Goal: Task Accomplishment & Management: Complete application form

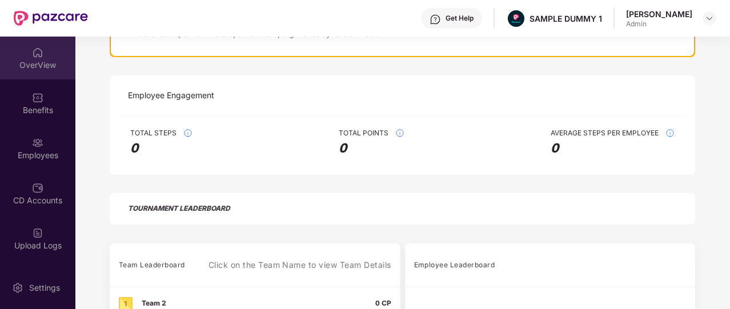
click at [42, 59] on div "OverView" at bounding box center [37, 64] width 75 height 11
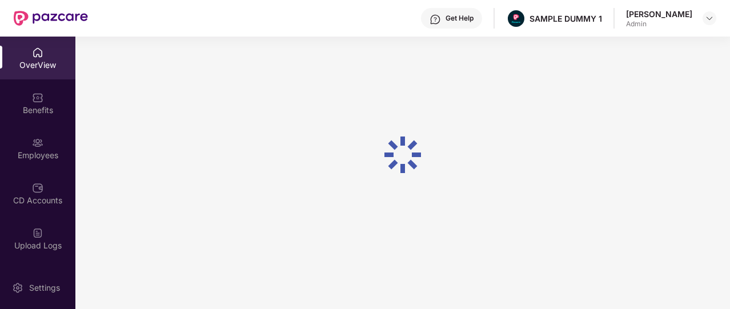
scroll to position [37, 0]
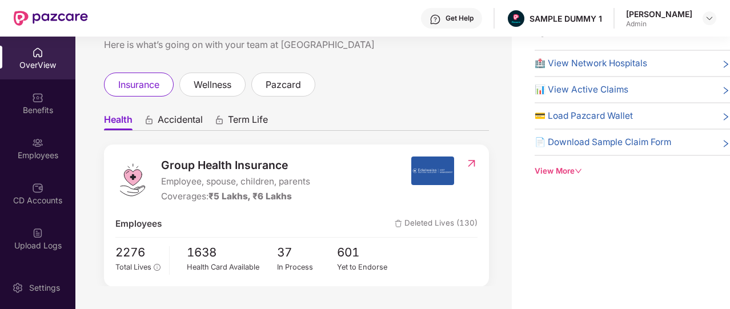
click at [458, 13] on div "Get Help" at bounding box center [451, 18] width 61 height 21
click at [343, 120] on ul "Health Accidental Term Life" at bounding box center [296, 119] width 385 height 23
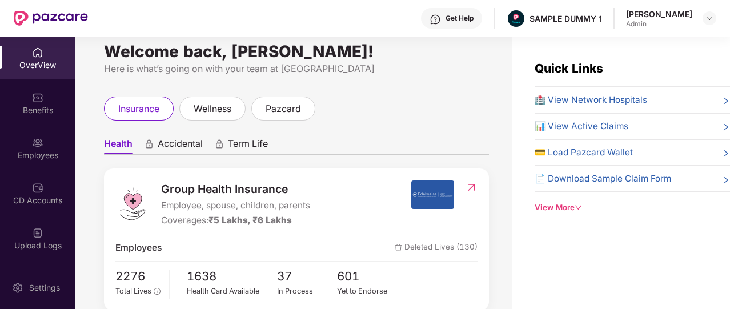
scroll to position [11, 0]
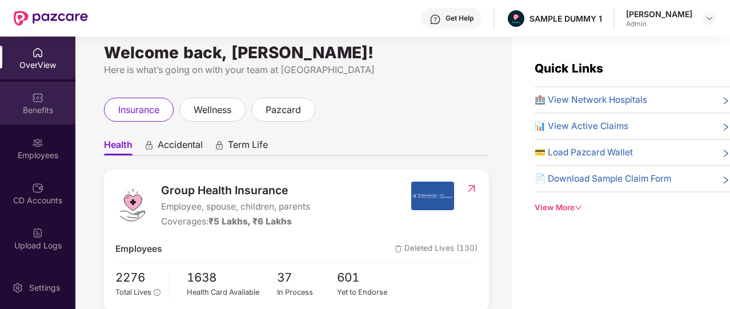
click at [54, 99] on div "Benefits" at bounding box center [37, 103] width 75 height 43
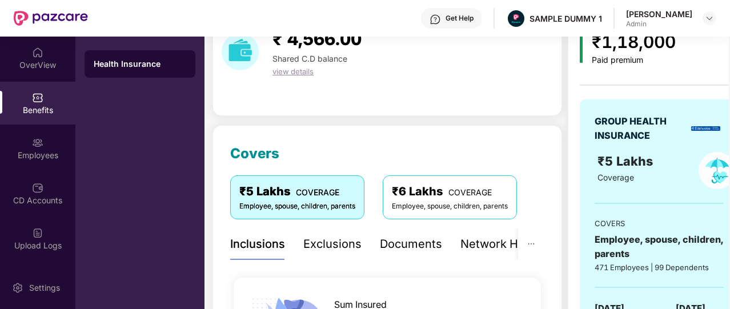
scroll to position [46, 0]
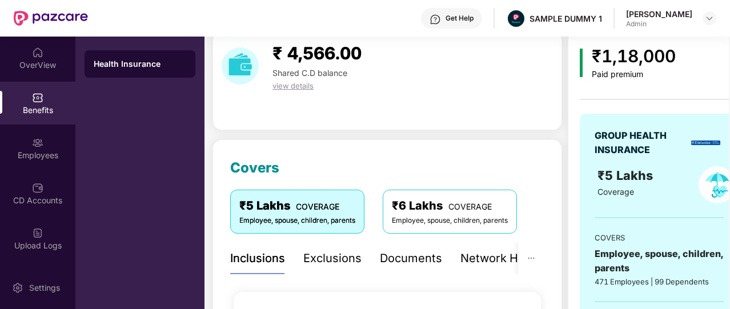
click at [320, 251] on div "Exclusions" at bounding box center [332, 259] width 58 height 18
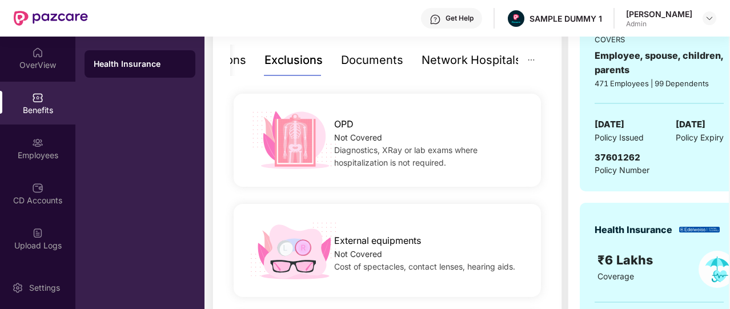
scroll to position [244, 0]
click at [348, 73] on div "Documents" at bounding box center [372, 59] width 62 height 31
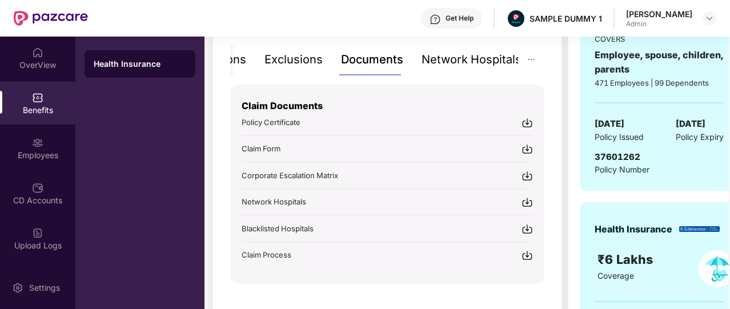
click at [444, 70] on div "Network Hospitals" at bounding box center [472, 59] width 100 height 31
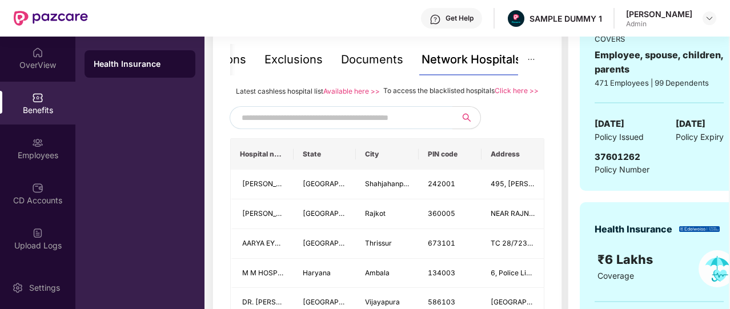
click at [29, 171] on div "OverView Benefits Employees CD Accounts Upload Logs Claims Claim Analysis Stepa…" at bounding box center [37, 152] width 75 height 230
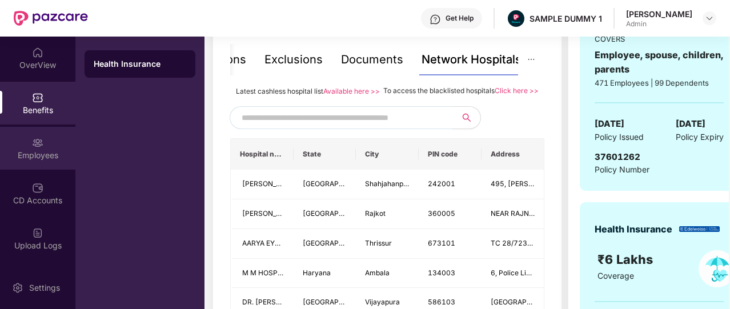
click at [35, 158] on div "Employees" at bounding box center [37, 155] width 75 height 11
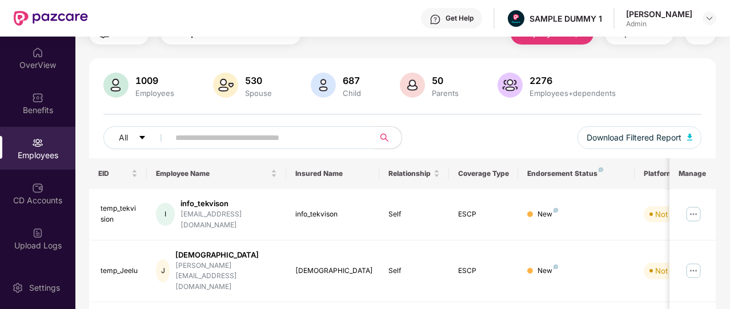
scroll to position [0, 0]
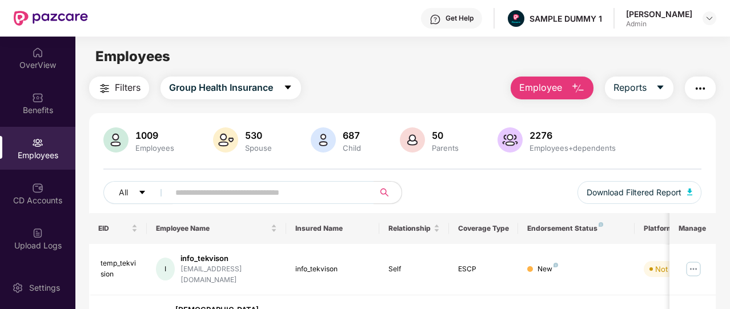
click at [569, 84] on button "Employee" at bounding box center [552, 88] width 83 height 23
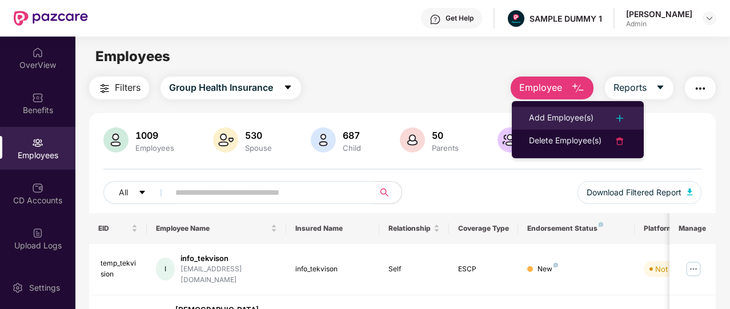
click at [572, 118] on div "Add Employee(s)" at bounding box center [561, 118] width 65 height 14
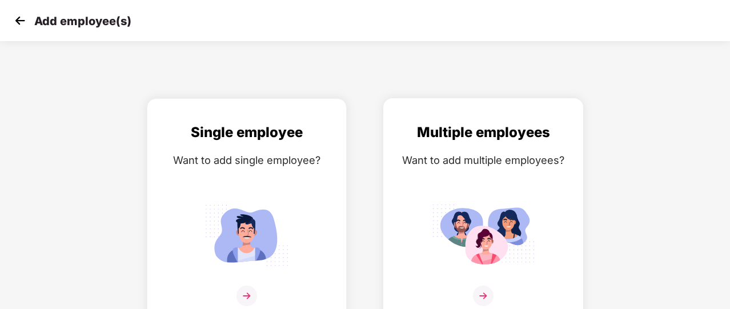
scroll to position [14, 0]
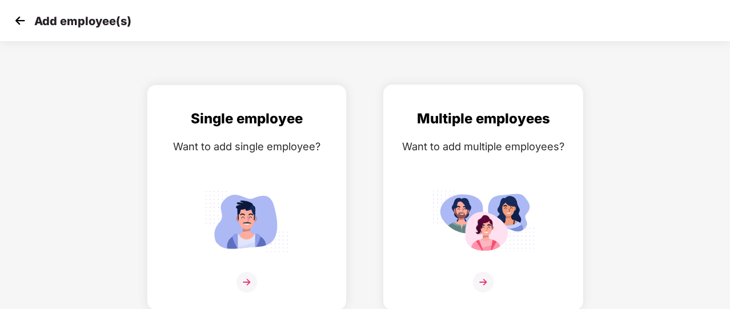
click at [488, 267] on div "Multiple employees Want to add multiple employees?" at bounding box center [483, 207] width 176 height 199
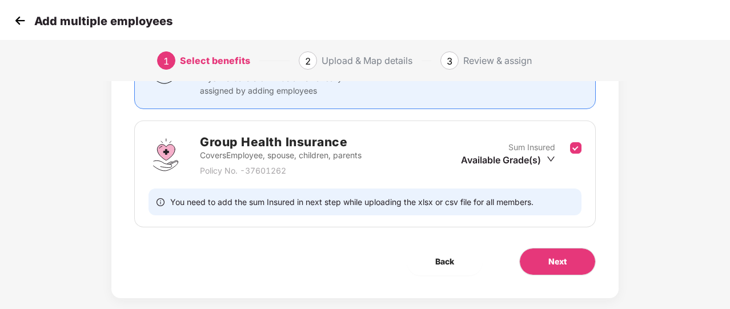
scroll to position [144, 0]
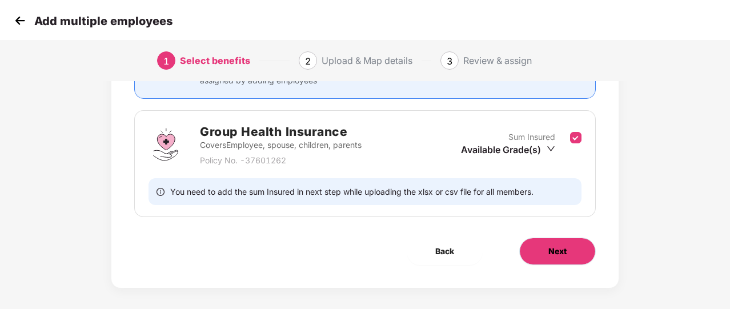
click at [561, 247] on span "Next" at bounding box center [557, 251] width 18 height 13
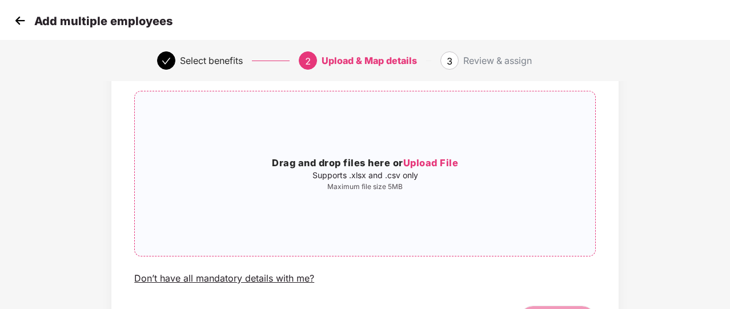
scroll to position [77, 0]
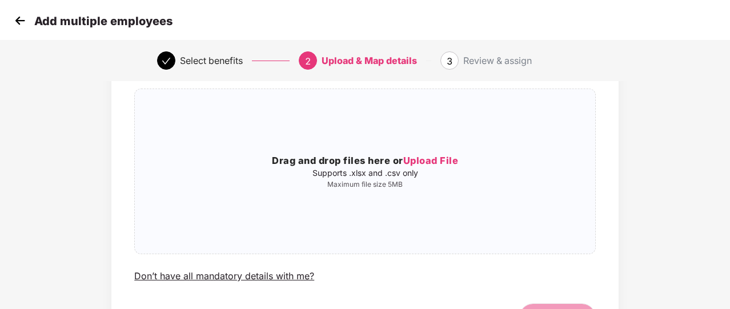
click at [18, 27] on img at bounding box center [19, 20] width 17 height 17
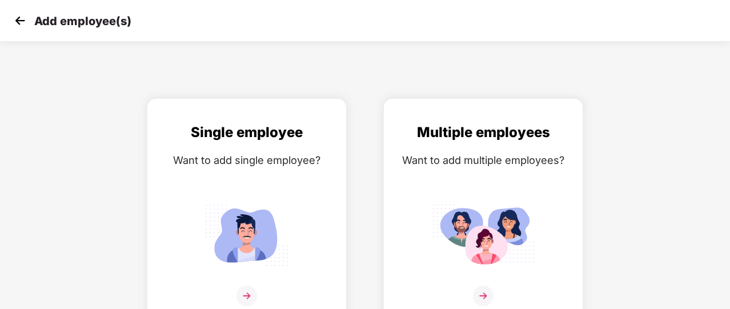
click at [26, 28] on img at bounding box center [19, 20] width 17 height 17
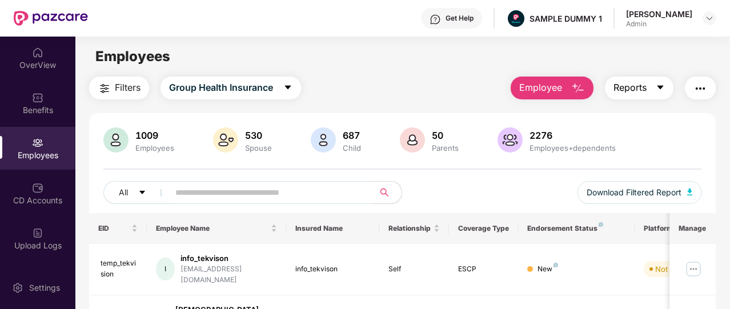
click at [648, 99] on button "Reports" at bounding box center [639, 88] width 69 height 23
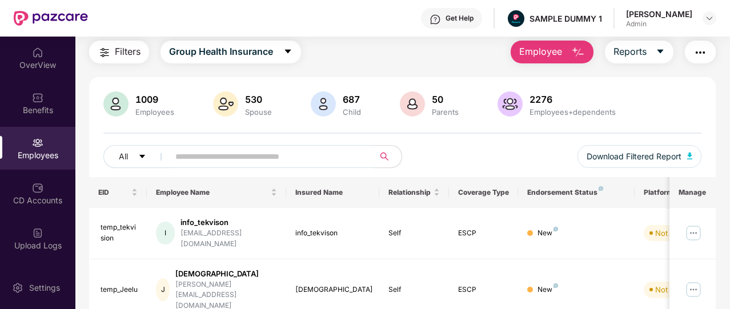
scroll to position [37, 0]
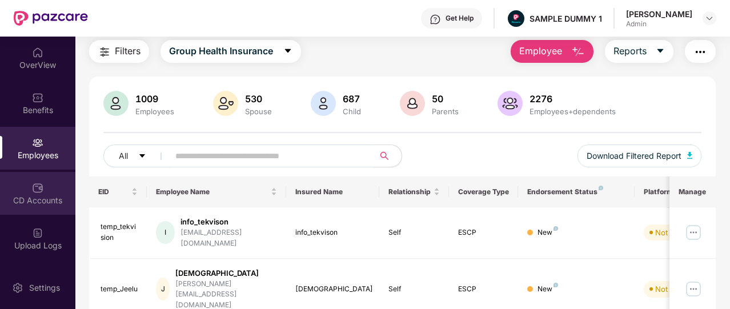
click at [58, 201] on div "CD Accounts" at bounding box center [37, 200] width 75 height 11
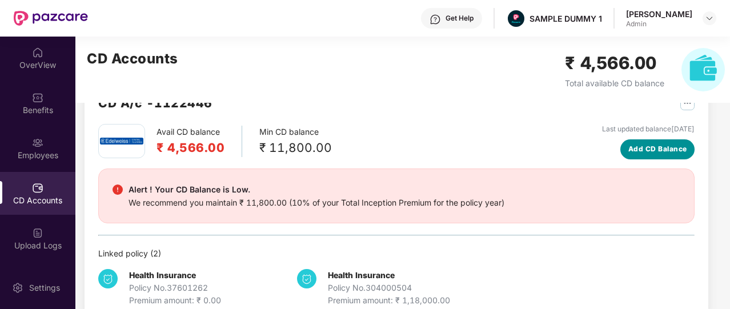
click at [639, 150] on span "Add CD Balance" at bounding box center [657, 149] width 59 height 11
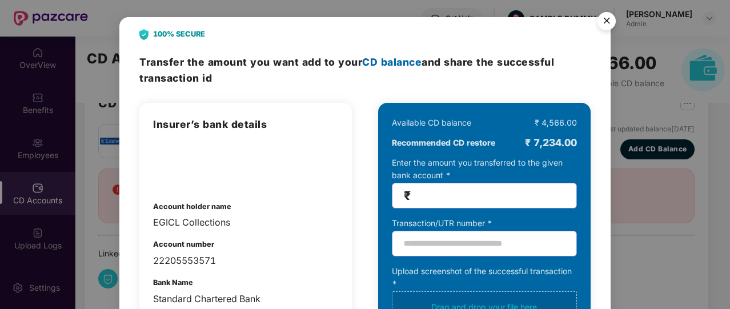
click at [602, 17] on img "Close" at bounding box center [607, 23] width 32 height 32
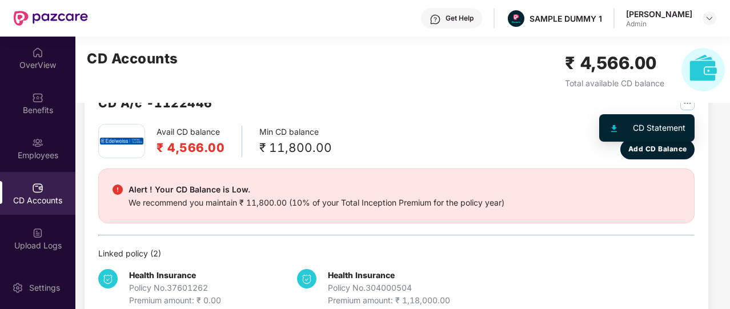
click at [692, 103] on img "button" at bounding box center [687, 103] width 14 height 14
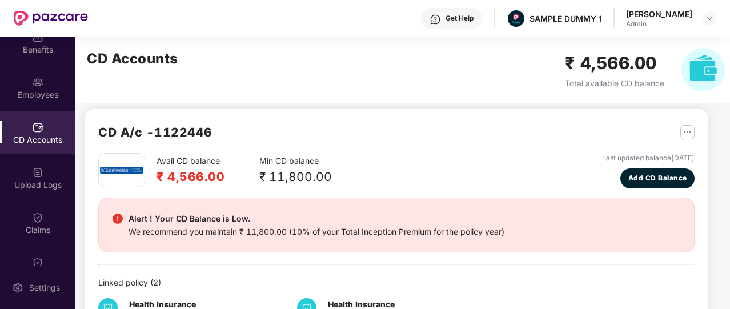
scroll to position [63, 0]
click at [28, 210] on div "Claims" at bounding box center [37, 220] width 75 height 43
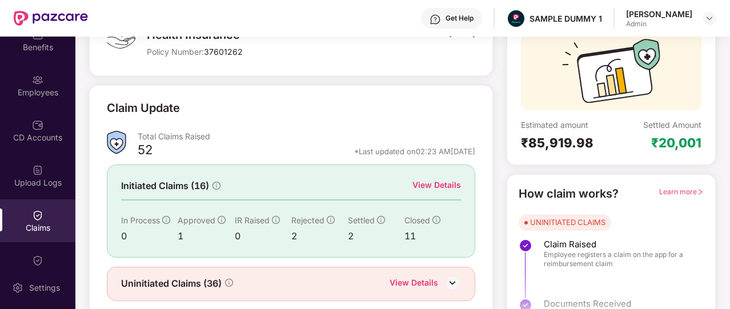
scroll to position [103, 0]
click at [685, 191] on span "Learn more" at bounding box center [681, 191] width 45 height 9
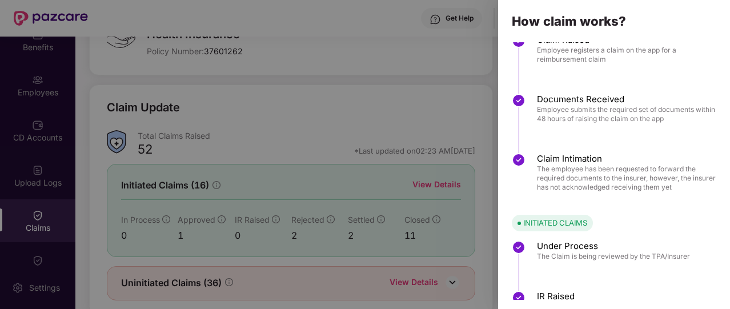
scroll to position [0, 0]
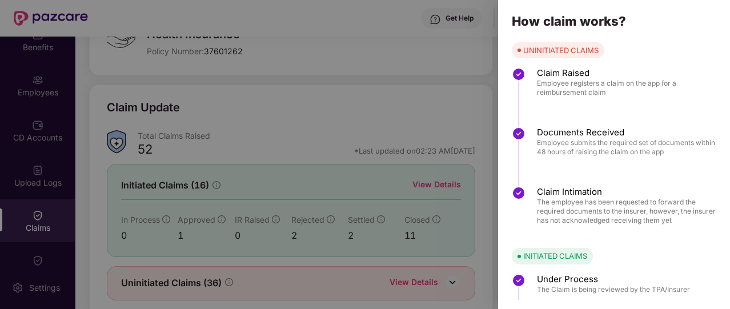
click at [418, 154] on div at bounding box center [365, 154] width 730 height 309
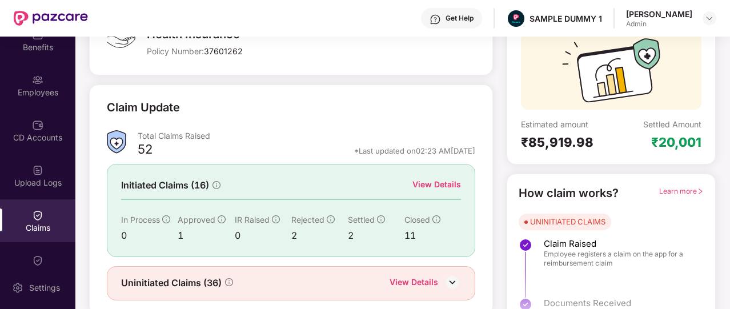
scroll to position [132, 0]
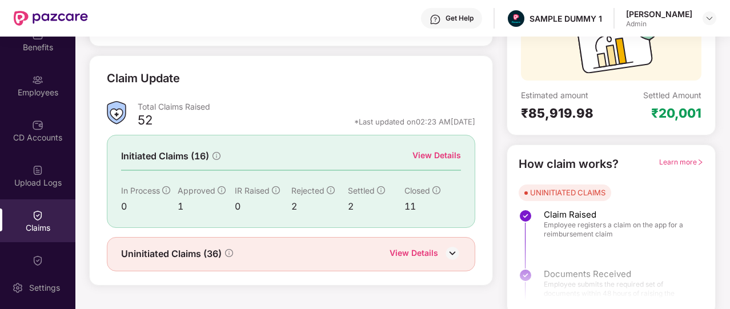
click at [432, 161] on div "View Details" at bounding box center [436, 155] width 49 height 13
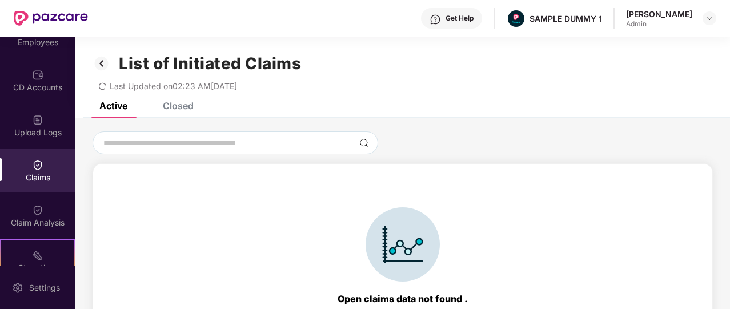
scroll to position [130, 0]
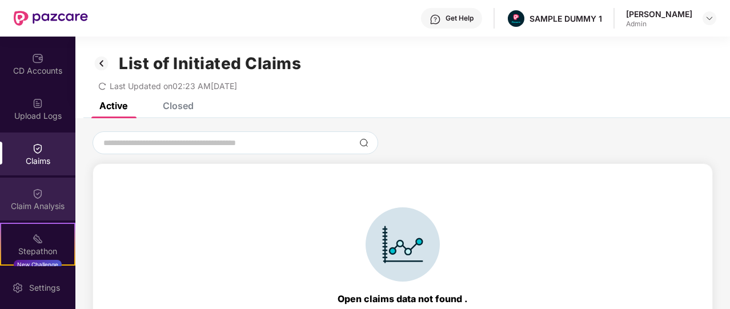
click at [34, 201] on div "Claim Analysis" at bounding box center [37, 206] width 75 height 11
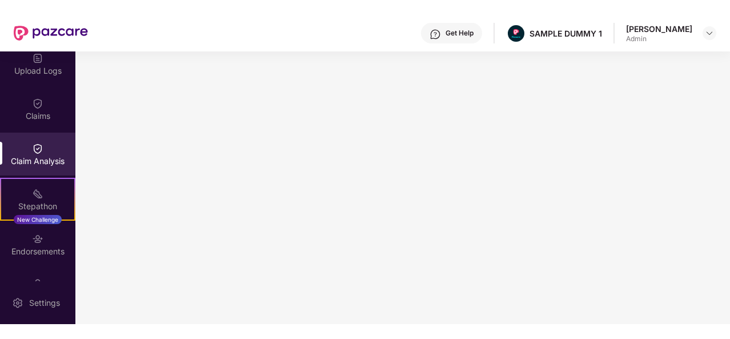
scroll to position [190, 0]
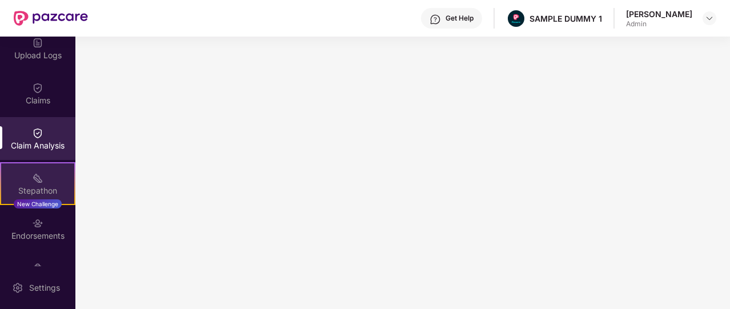
click at [27, 179] on div "Stepathon New Challenge" at bounding box center [37, 183] width 75 height 43
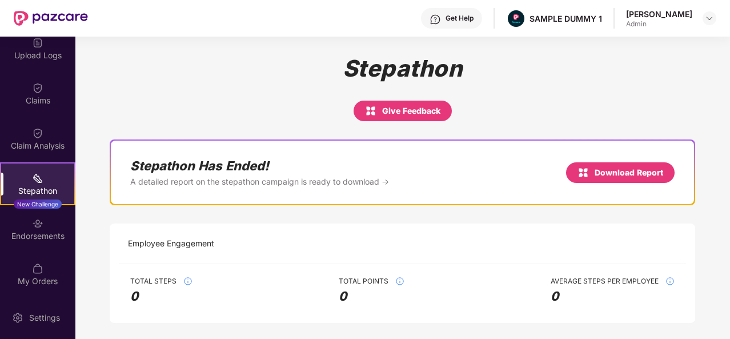
click at [693, 23] on div "Priyanshi Praveen Admin" at bounding box center [671, 19] width 90 height 20
click at [707, 19] on img at bounding box center [709, 18] width 9 height 9
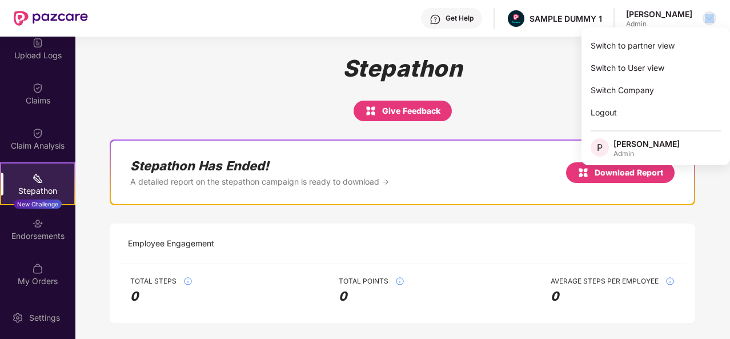
click at [707, 19] on img at bounding box center [709, 18] width 9 height 9
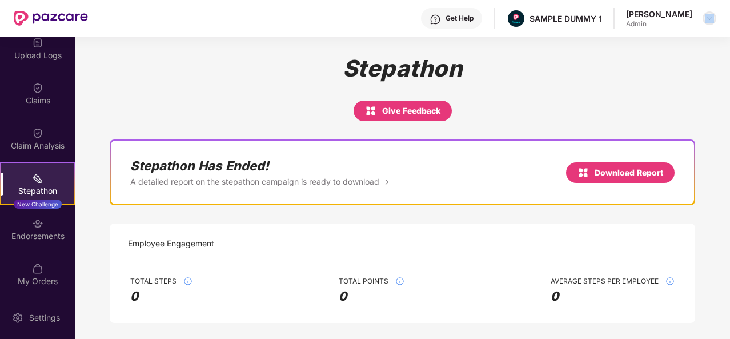
click at [707, 19] on img at bounding box center [709, 18] width 9 height 9
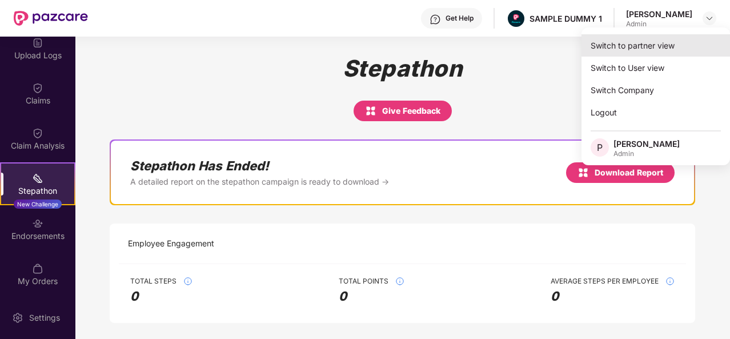
click at [627, 42] on div "Switch to partner view" at bounding box center [656, 45] width 149 height 22
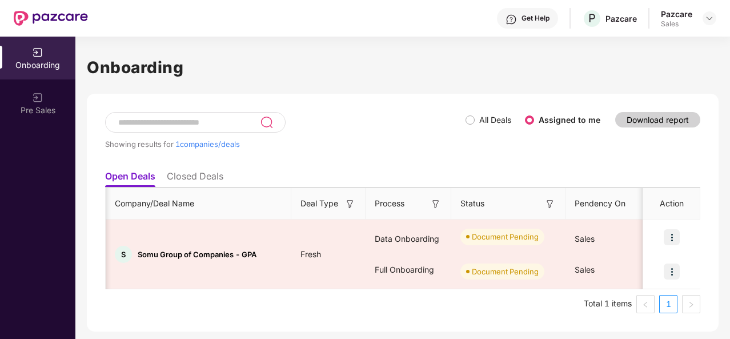
scroll to position [0, 4]
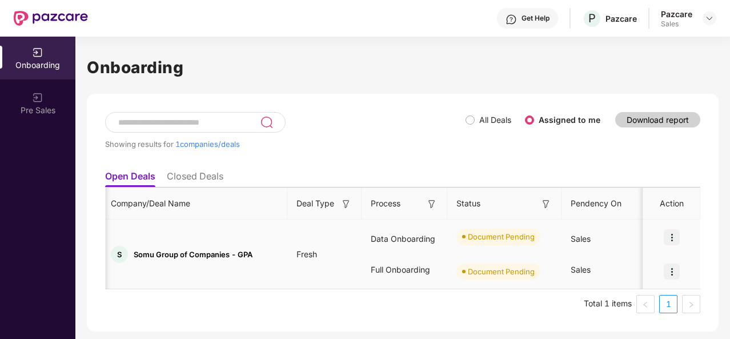
click at [684, 247] on div at bounding box center [671, 237] width 57 height 34
click at [669, 236] on img at bounding box center [672, 237] width 16 height 16
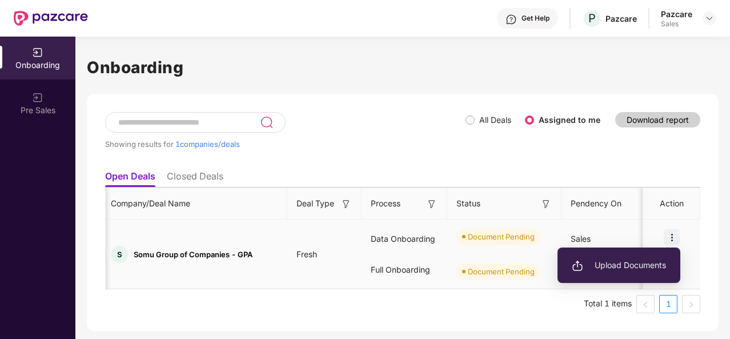
click at [628, 260] on span "Upload Documents" at bounding box center [619, 265] width 94 height 13
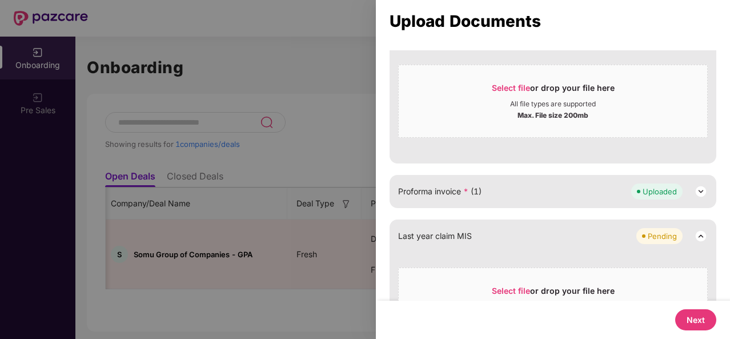
scroll to position [382, 0]
click at [459, 75] on span "Select file or drop your file here All file types are supported Max. File size …" at bounding box center [553, 100] width 308 height 55
click at [526, 273] on div "Select file or drop your file here All file types are supported Max. File size …" at bounding box center [553, 303] width 310 height 73
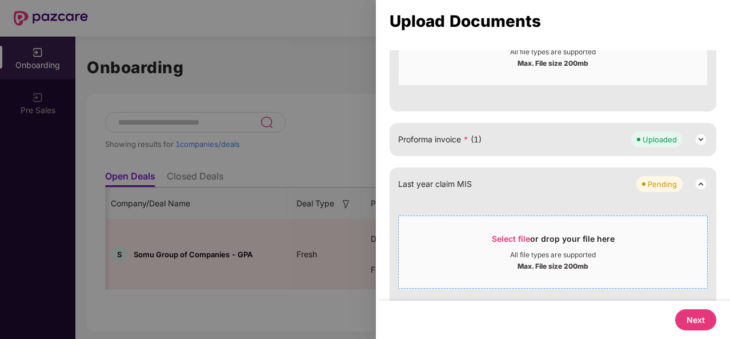
scroll to position [434, 0]
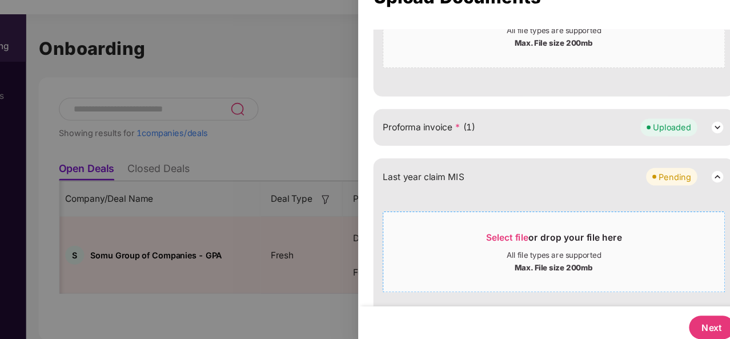
click at [543, 250] on div "All file types are supported" at bounding box center [553, 254] width 86 height 9
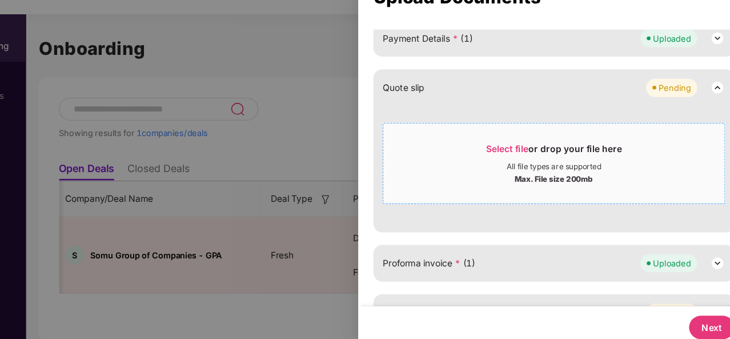
scroll to position [311, 0]
click at [521, 170] on div "All file types are supported" at bounding box center [553, 174] width 86 height 9
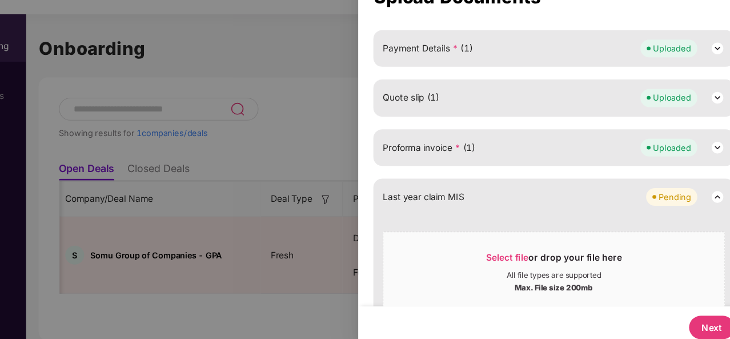
scroll to position [497, 0]
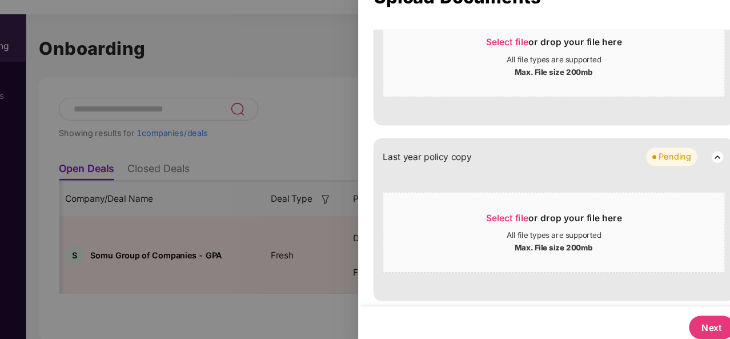
click at [696, 308] on button "Next" at bounding box center [695, 319] width 41 height 21
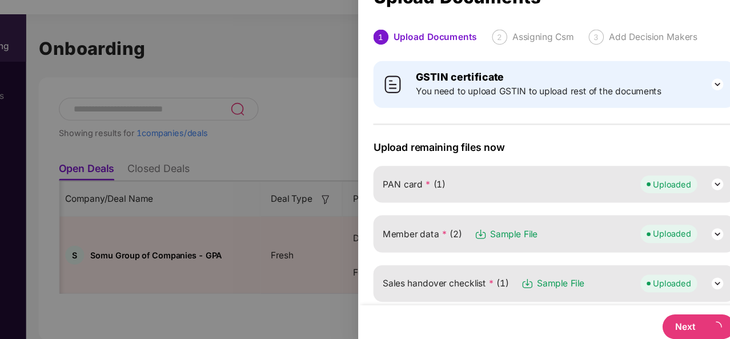
select select "**********"
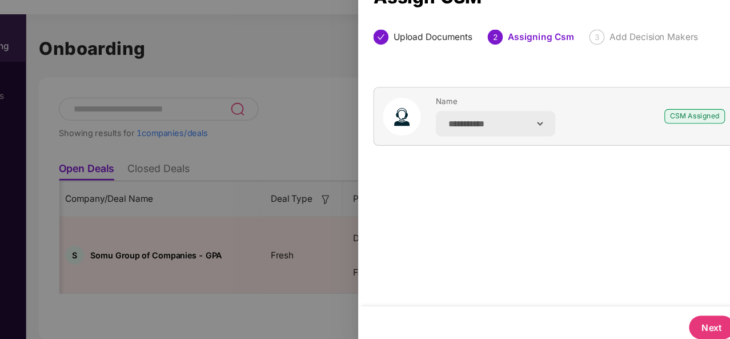
scroll to position [0, 1]
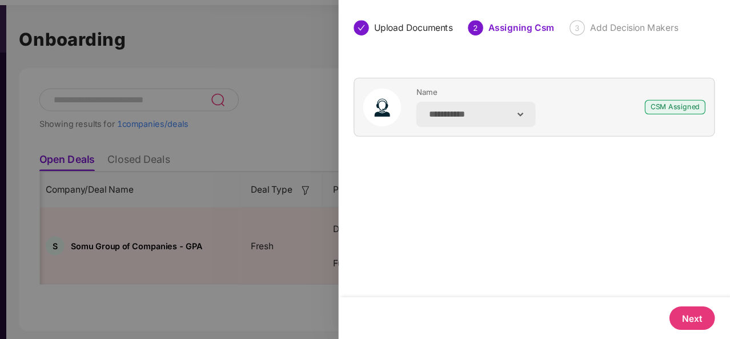
click at [687, 308] on button "Next" at bounding box center [695, 319] width 41 height 21
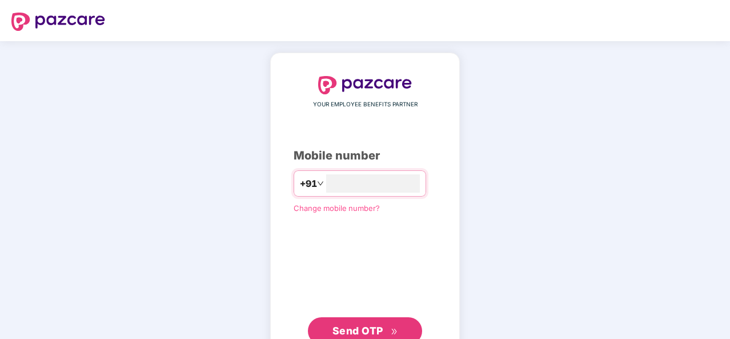
type input "**********"
click at [395, 317] on button "Send OTP" at bounding box center [365, 329] width 114 height 27
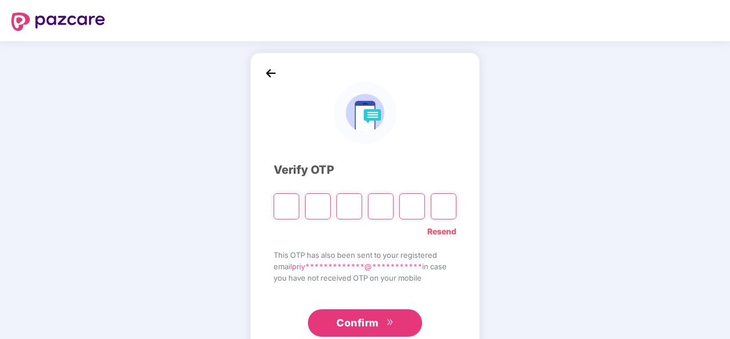
type input "*"
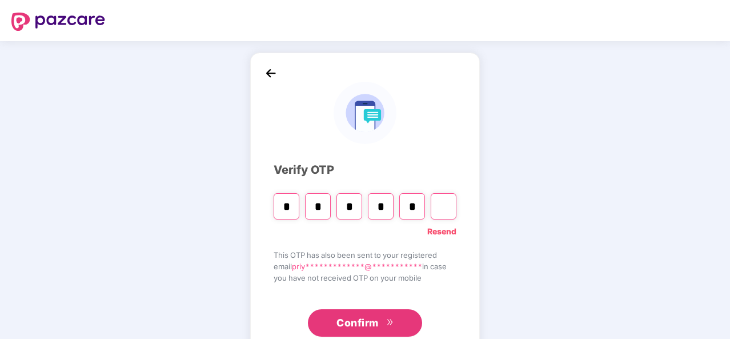
type input "*"
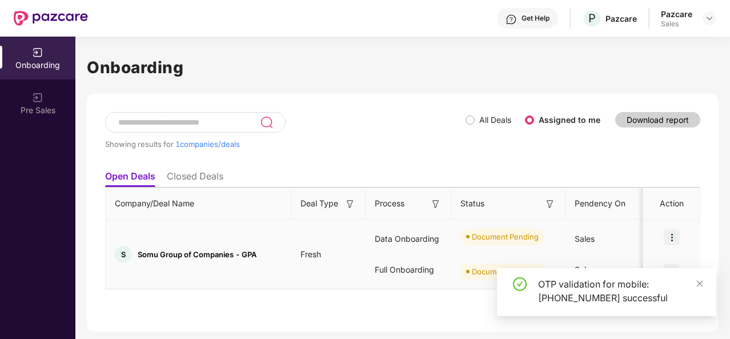
click at [670, 236] on img at bounding box center [672, 237] width 16 height 16
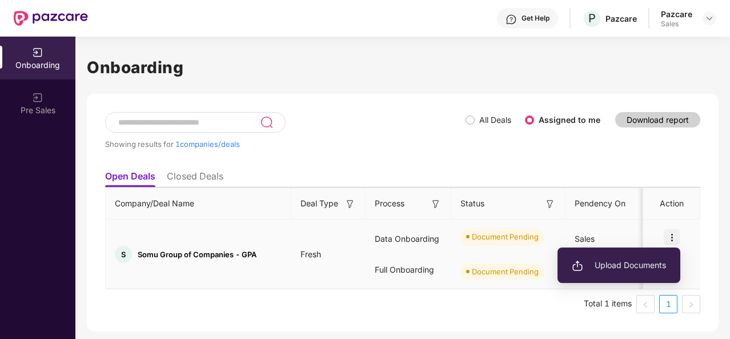
click at [643, 263] on span "Upload Documents" at bounding box center [619, 265] width 94 height 13
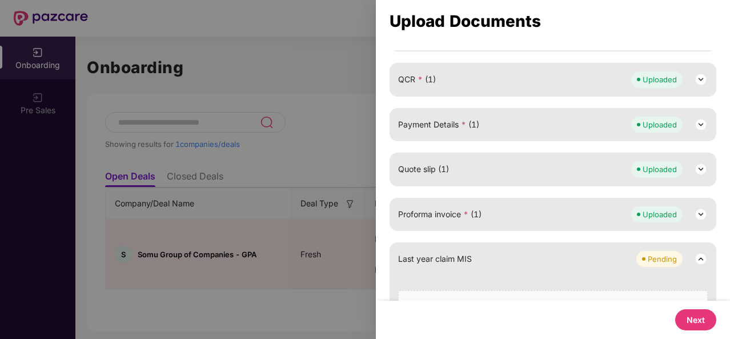
scroll to position [248, 0]
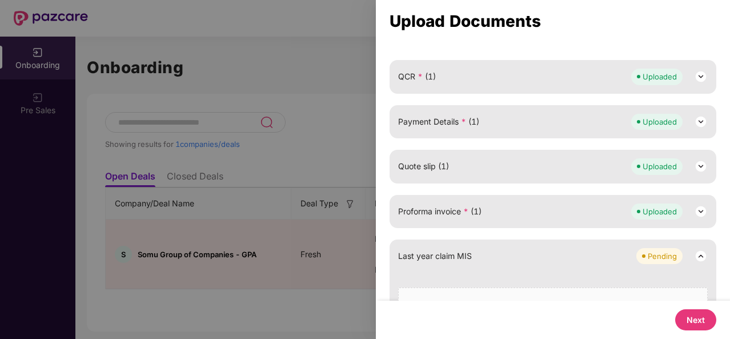
click at [695, 316] on button "Next" at bounding box center [695, 319] width 41 height 21
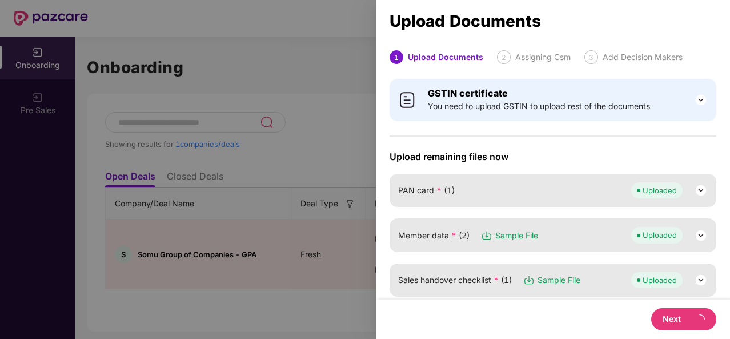
select select "**********"
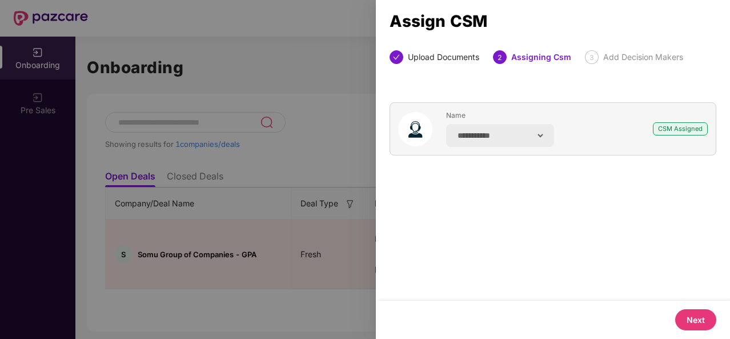
click at [695, 316] on button "Next" at bounding box center [695, 319] width 41 height 21
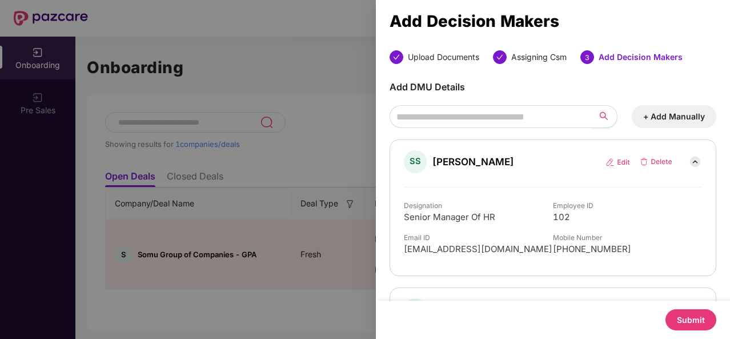
click at [695, 316] on button "Submit" at bounding box center [690, 319] width 51 height 21
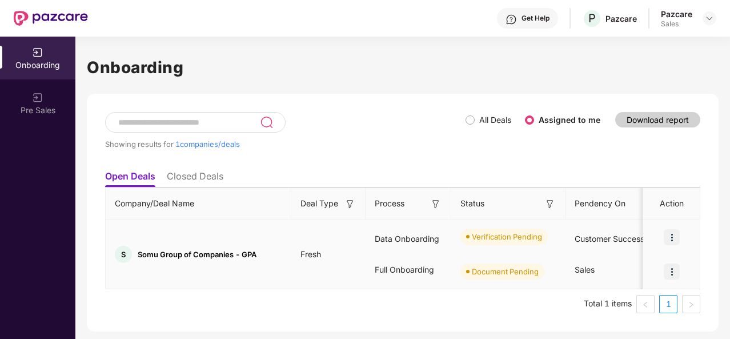
click at [670, 263] on img at bounding box center [672, 271] width 16 height 16
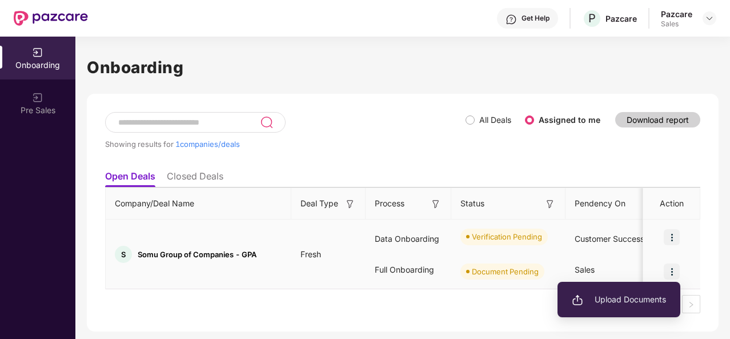
click at [616, 300] on span "Upload Documents" at bounding box center [619, 299] width 94 height 13
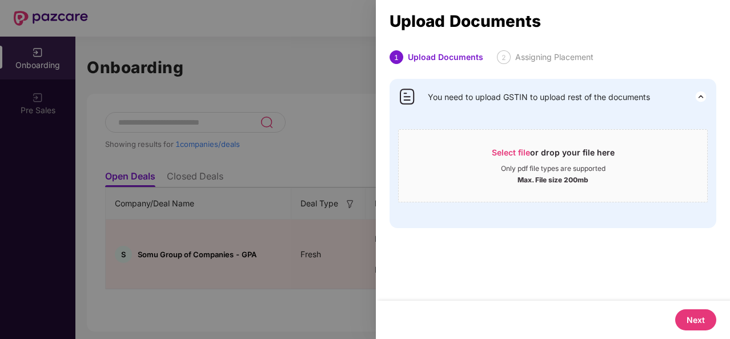
click at [616, 300] on div "1 Upload Documents 2 Assigning Placement You need to upload GSTIN to upload res…" at bounding box center [553, 175] width 354 height 250
click at [711, 318] on button "Next" at bounding box center [695, 319] width 41 height 21
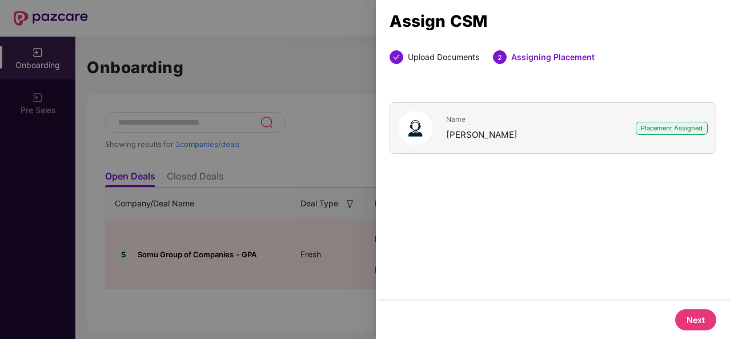
click at [711, 318] on button "Next" at bounding box center [695, 319] width 41 height 21
